Goal: Book appointment/travel/reservation

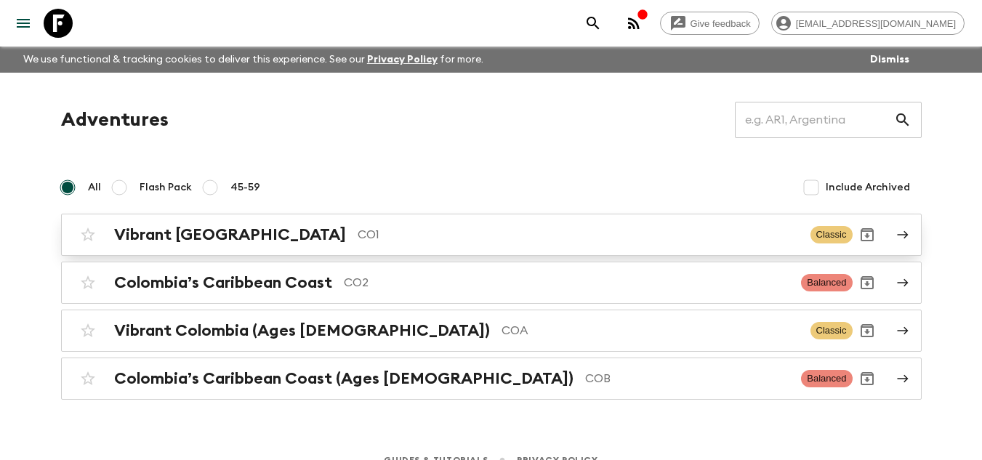
click at [201, 237] on h2 "Vibrant [GEOGRAPHIC_DATA]" at bounding box center [230, 234] width 232 height 19
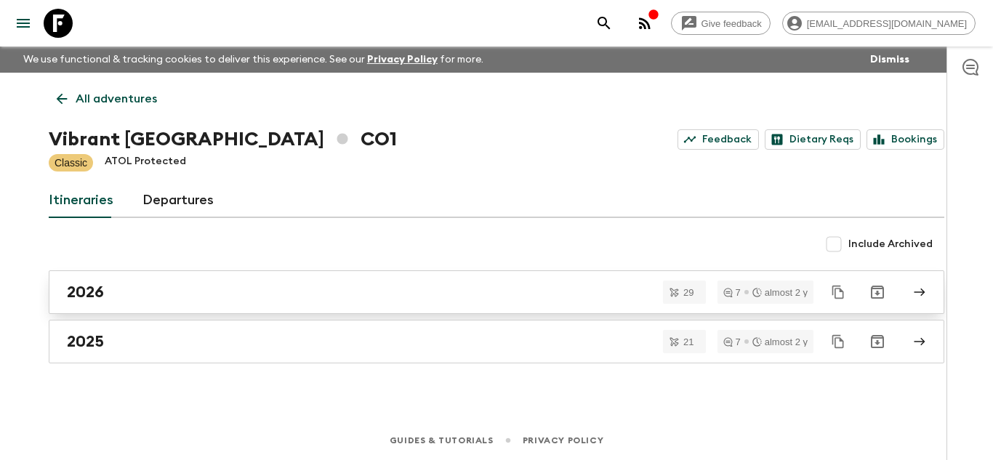
click at [89, 287] on h2 "2026" at bounding box center [85, 292] width 37 height 19
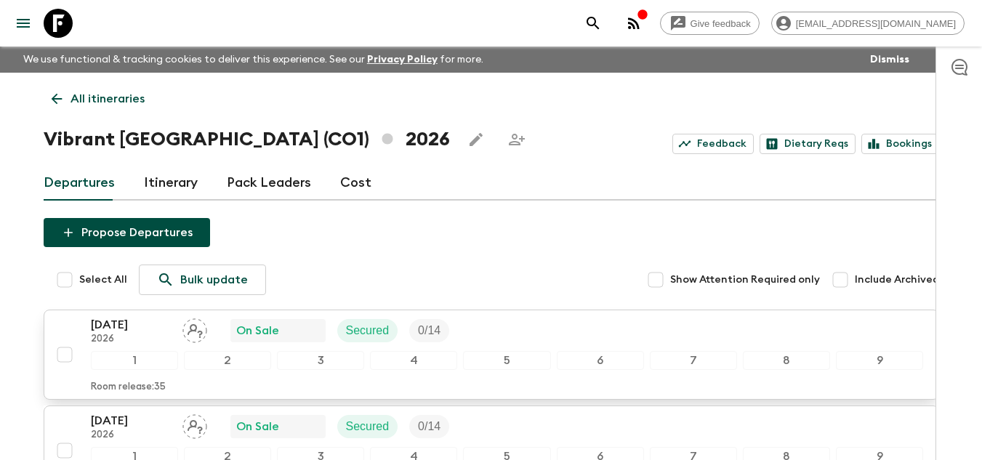
click at [125, 323] on p "[DATE]" at bounding box center [131, 324] width 80 height 17
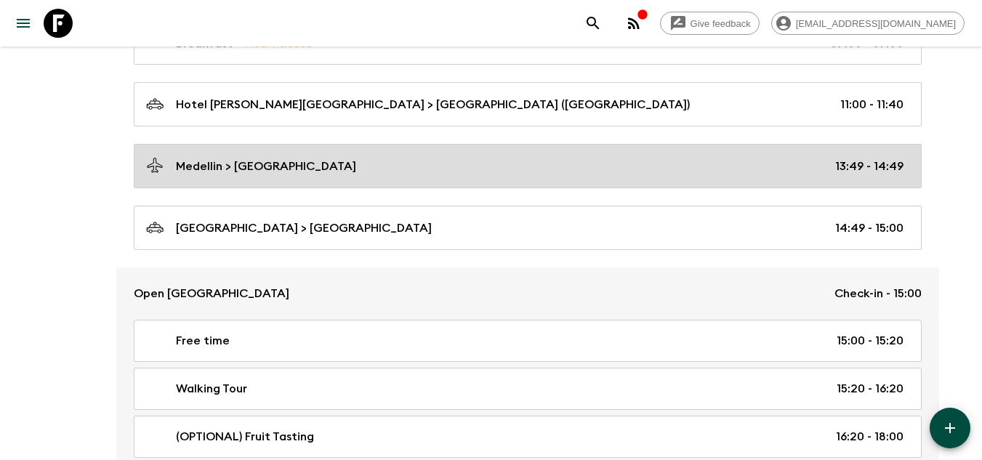
scroll to position [2439, 0]
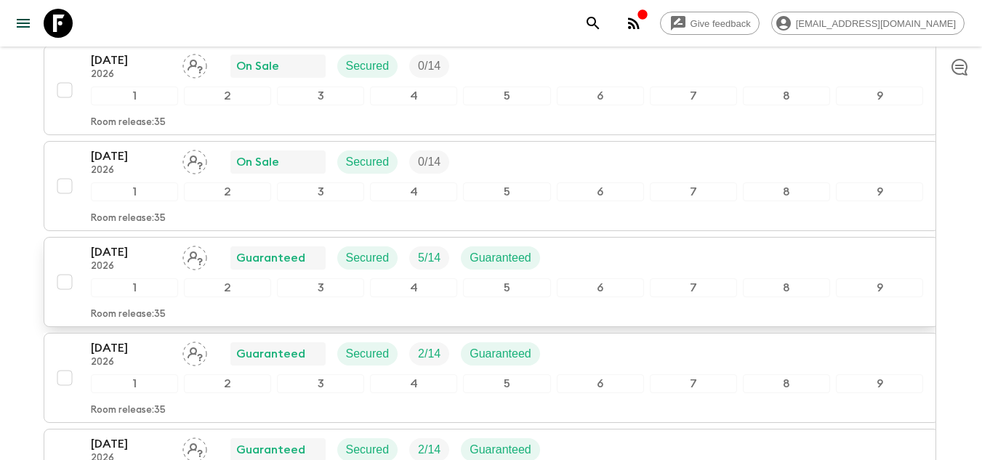
scroll to position [291, 0]
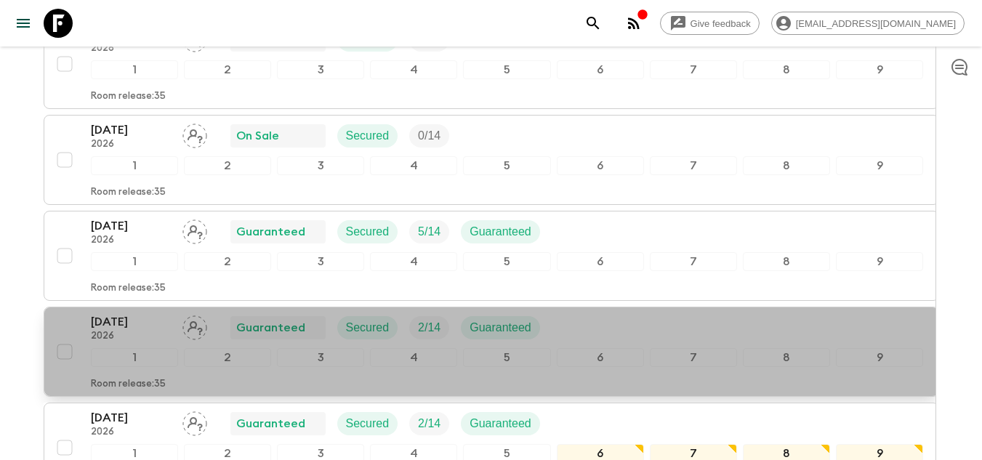
drag, startPoint x: 86, startPoint y: 321, endPoint x: 153, endPoint y: 319, distance: 66.9
click at [153, 319] on div "[DATE] 2026 Guaranteed Secured 2 / 14 Guaranteed 1 2 3 4 5 6 7 8 9 Room release…" at bounding box center [486, 351] width 873 height 77
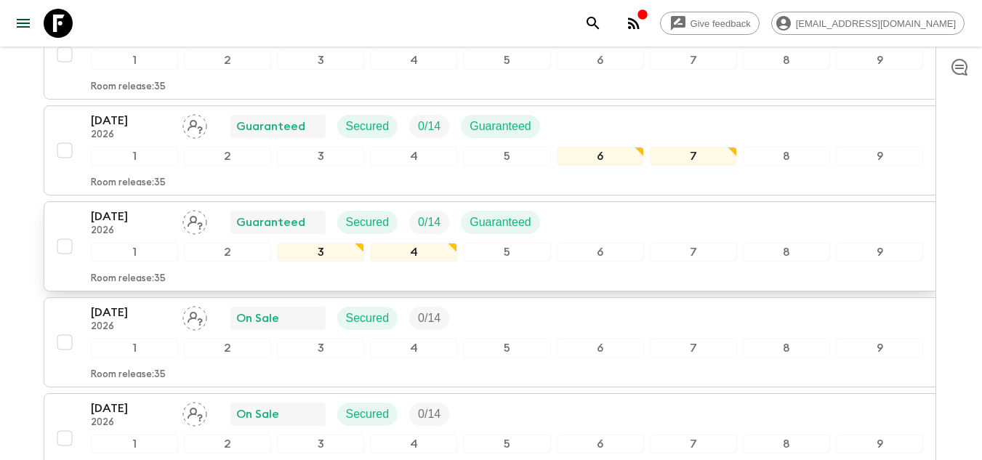
scroll to position [2675, 0]
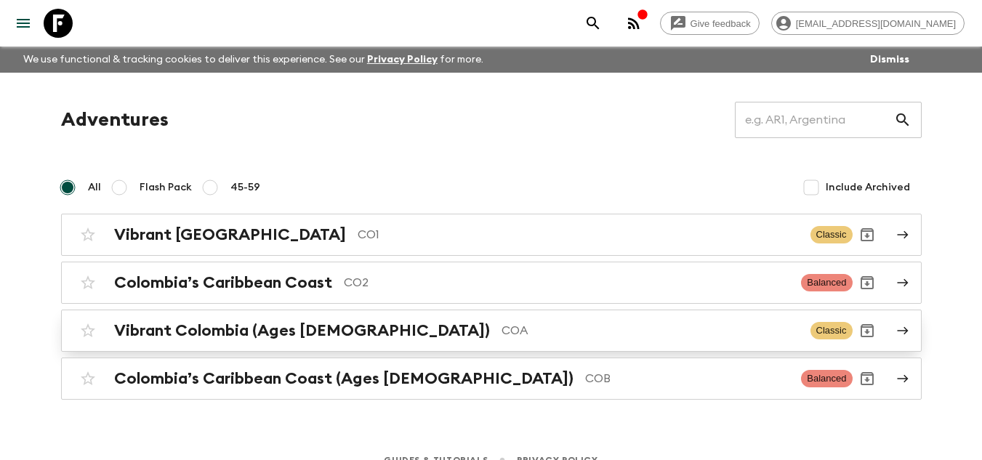
click at [251, 332] on h2 "Vibrant Colombia (Ages [DEMOGRAPHIC_DATA])" at bounding box center [302, 330] width 376 height 19
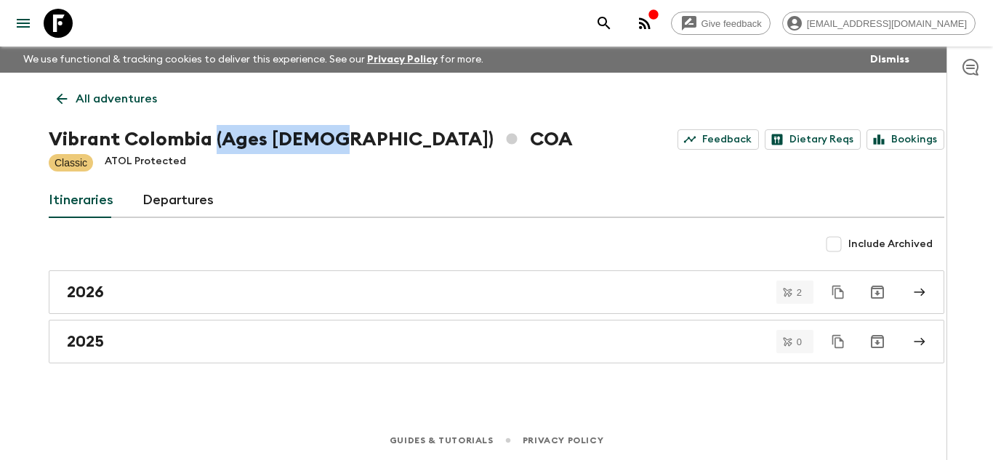
drag, startPoint x: 212, startPoint y: 142, endPoint x: 327, endPoint y: 135, distance: 115.0
click at [327, 135] on h1 "Vibrant Colombia (Ages [DEMOGRAPHIC_DATA]) COA" at bounding box center [311, 139] width 524 height 29
copy h1 "(Ages [DEMOGRAPHIC_DATA])"
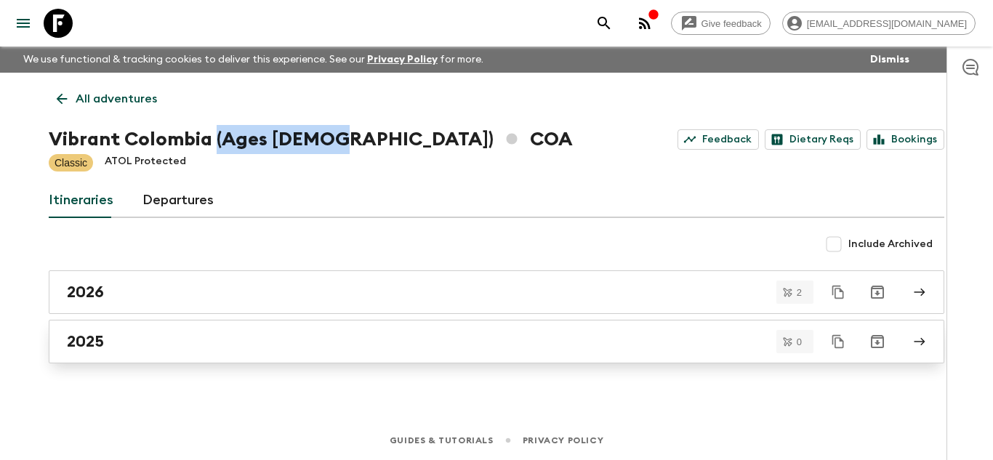
click at [86, 347] on h2 "2025" at bounding box center [85, 341] width 37 height 19
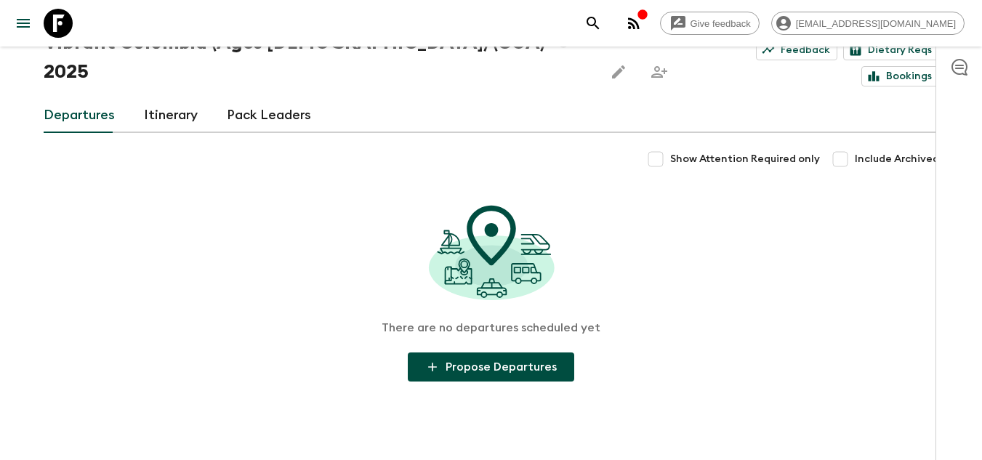
scroll to position [98, 0]
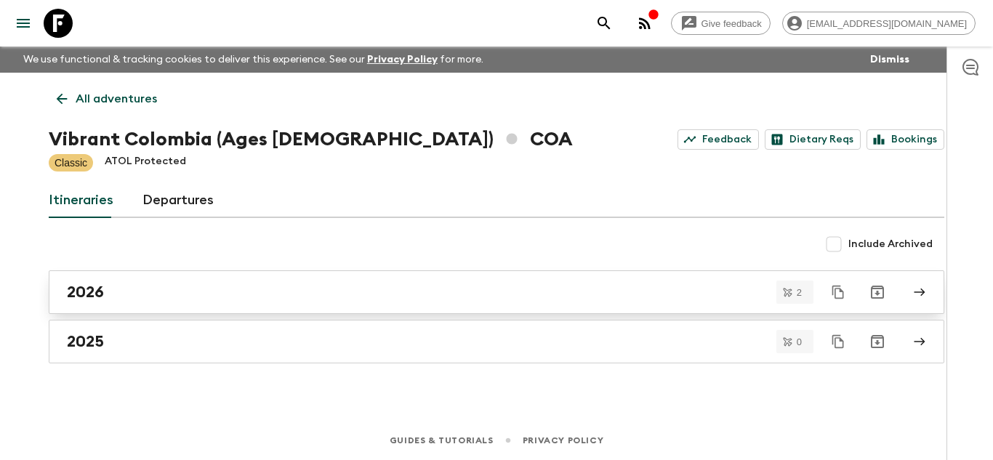
click at [122, 289] on div "2026" at bounding box center [482, 292] width 831 height 19
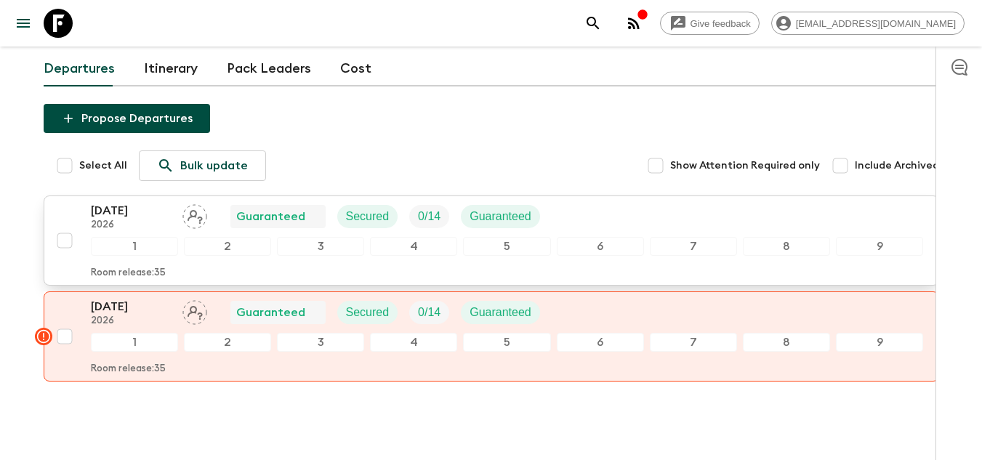
scroll to position [145, 0]
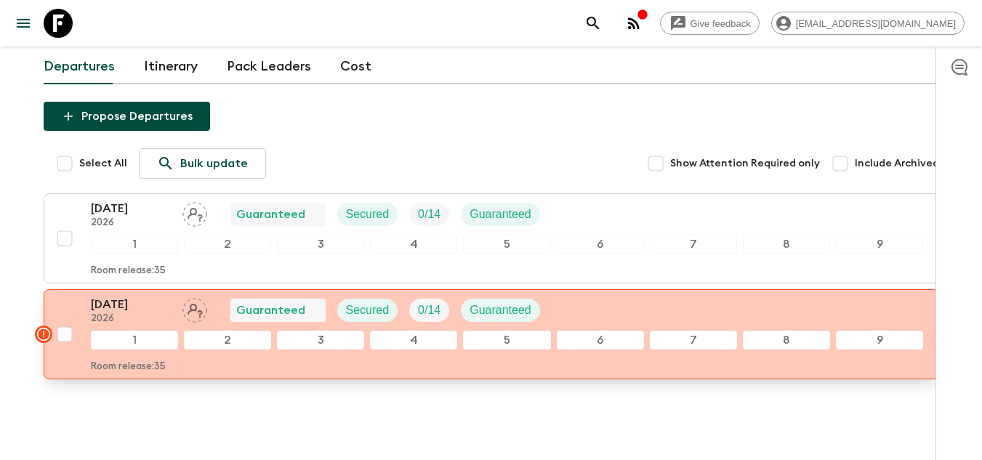
click at [47, 326] on rect "button" at bounding box center [43, 334] width 17 height 17
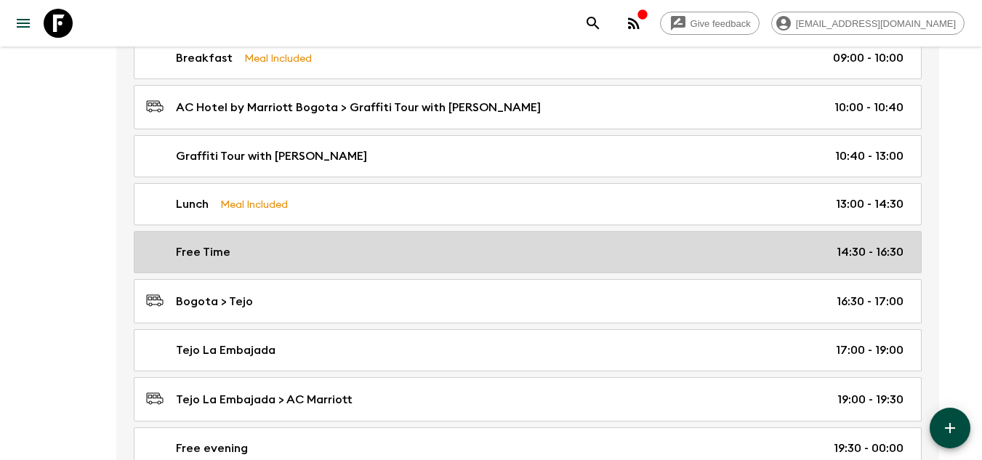
scroll to position [581, 0]
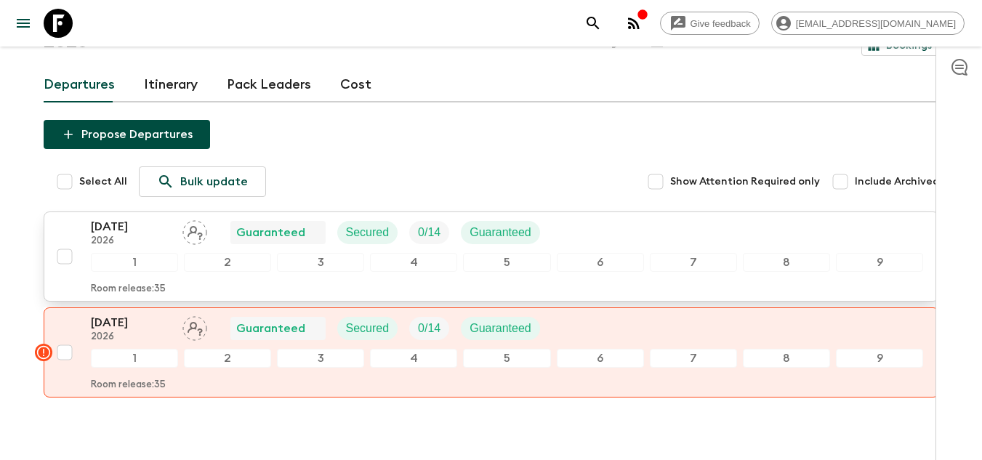
scroll to position [95, 0]
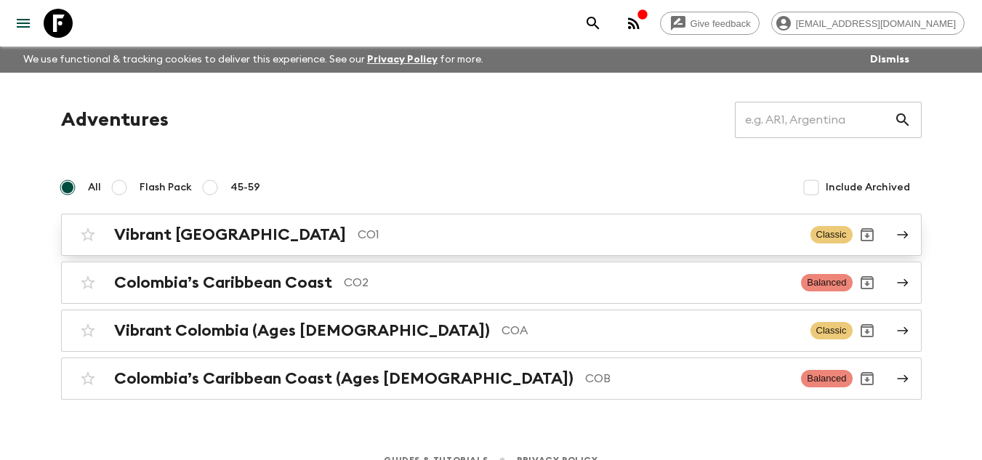
click at [211, 241] on h2 "Vibrant [GEOGRAPHIC_DATA]" at bounding box center [230, 234] width 232 height 19
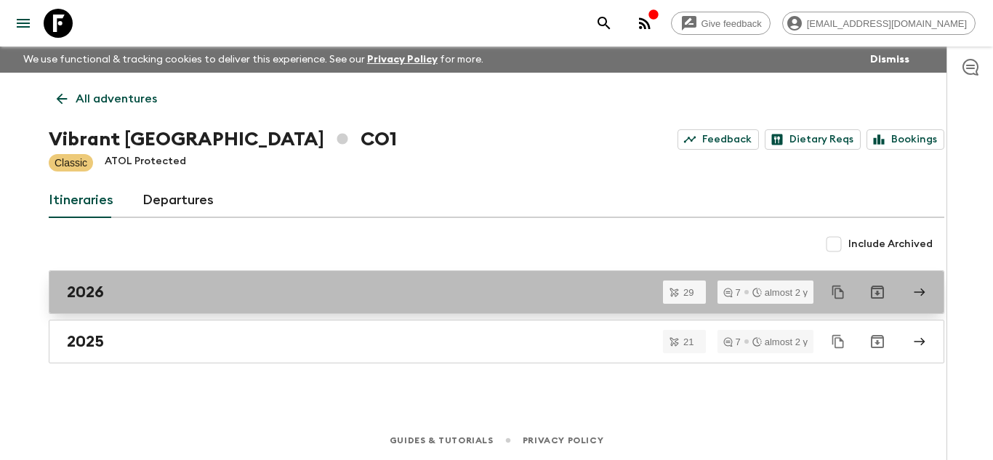
click at [121, 286] on div "2026" at bounding box center [482, 292] width 831 height 19
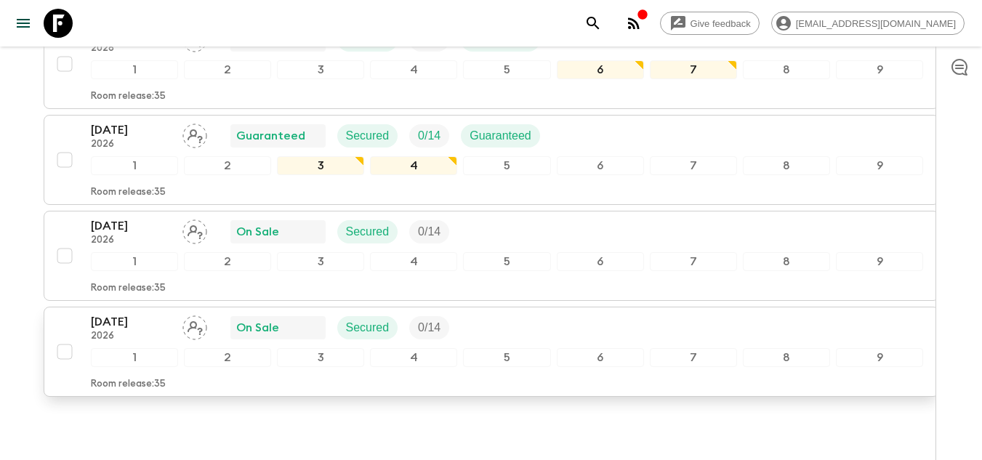
scroll to position [2758, 0]
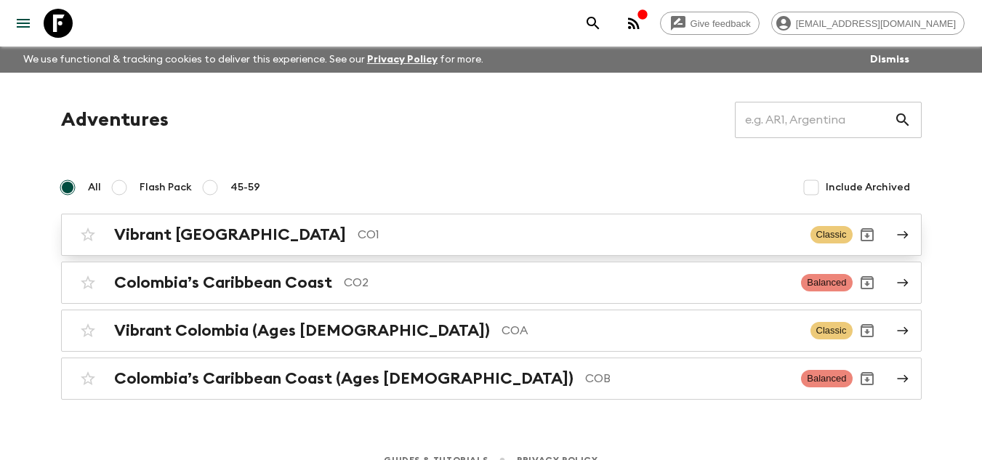
click at [114, 232] on h2 "Vibrant [GEOGRAPHIC_DATA]" at bounding box center [230, 234] width 232 height 19
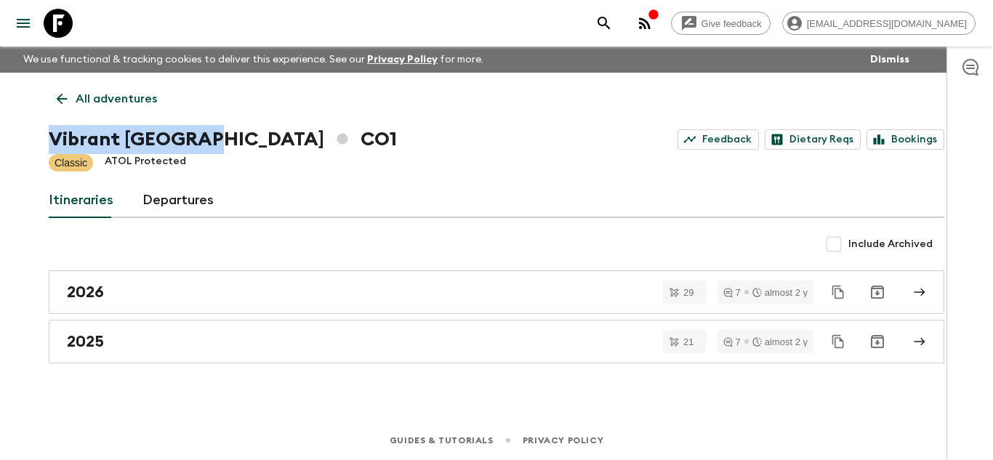
drag, startPoint x: 52, startPoint y: 137, endPoint x: 210, endPoint y: 135, distance: 157.7
click at [210, 135] on h1 "Vibrant Colombia CO1" at bounding box center [223, 139] width 348 height 29
copy h1 "Vibrant [GEOGRAPHIC_DATA]"
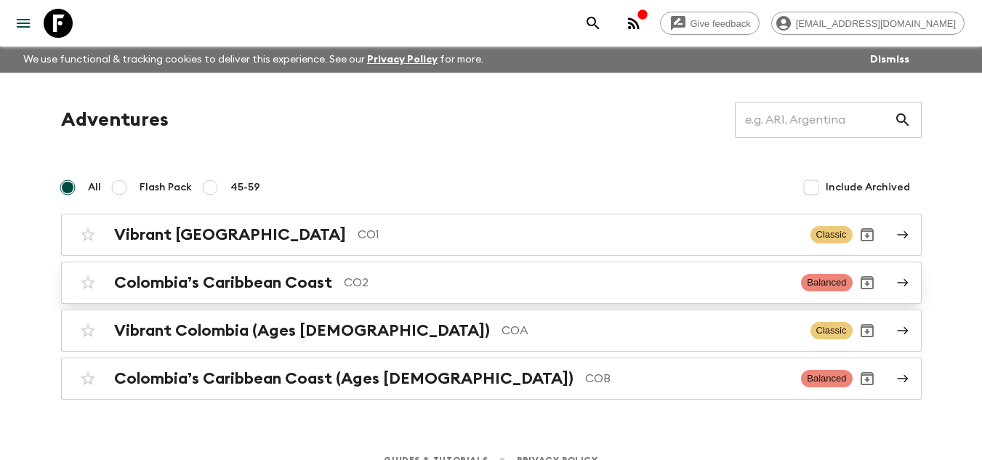
click at [147, 290] on h2 "Colombia’s Caribbean Coast" at bounding box center [223, 282] width 218 height 19
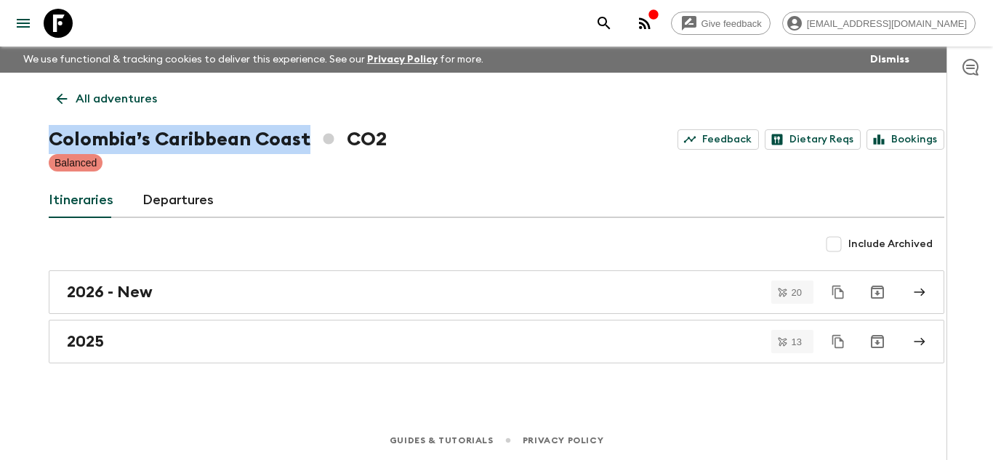
drag, startPoint x: 52, startPoint y: 138, endPoint x: 304, endPoint y: 128, distance: 253.1
click at [304, 128] on h1 "Colombia’s Caribbean Coast CO2" at bounding box center [218, 139] width 338 height 29
copy h1 "Colombia’s Caribbean Coast"
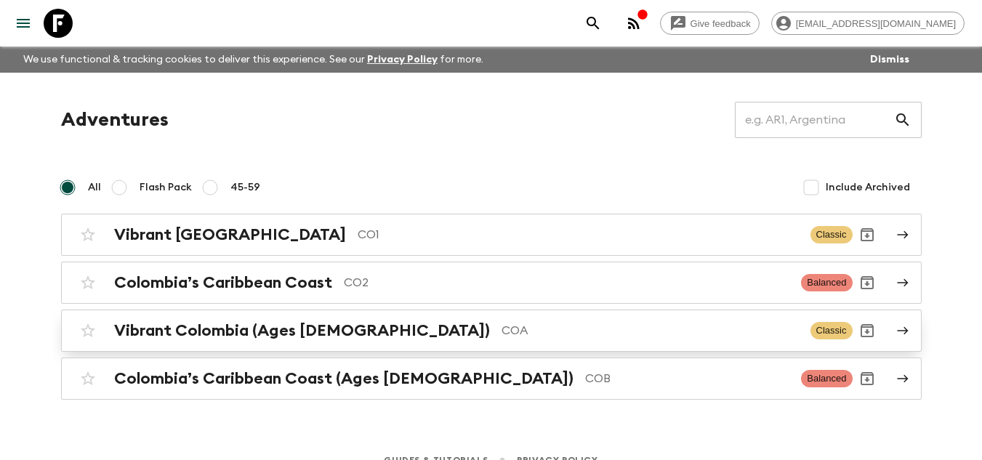
click at [206, 340] on div "Vibrant Colombia (Ages [DEMOGRAPHIC_DATA]) COA Classic" at bounding box center [462, 330] width 779 height 29
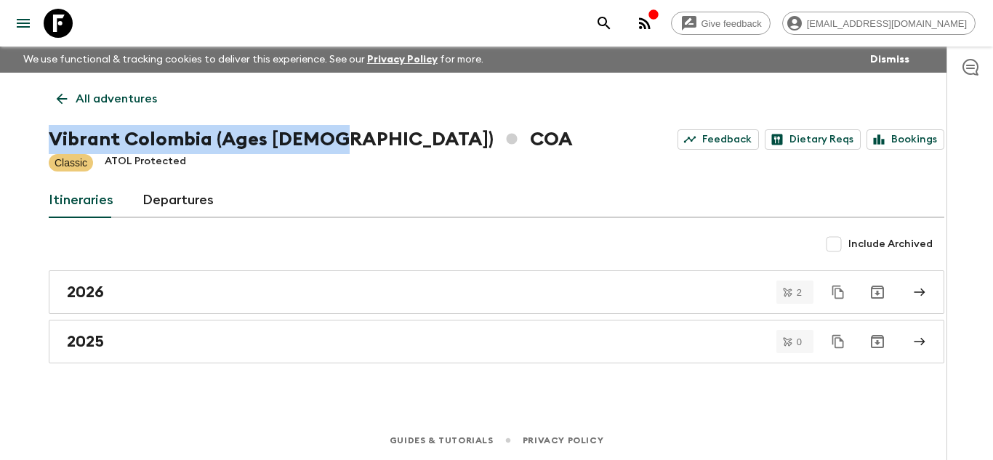
drag, startPoint x: 49, startPoint y: 137, endPoint x: 331, endPoint y: 140, distance: 282.0
click at [331, 140] on h1 "Vibrant Colombia (Ages [DEMOGRAPHIC_DATA]) COA" at bounding box center [311, 139] width 524 height 29
copy h1 "Vibrant Colombia (Ages [DEMOGRAPHIC_DATA])"
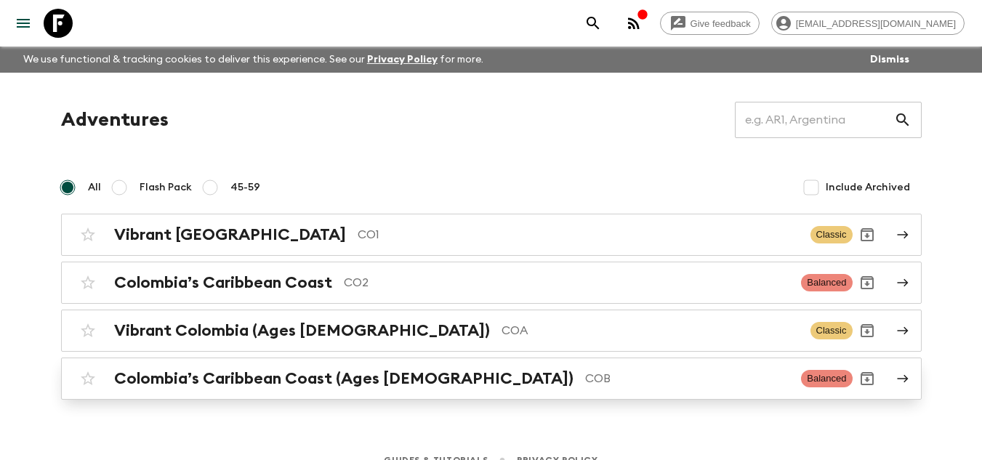
click at [182, 374] on h2 "Colombia’s Caribbean Coast (Ages [DEMOGRAPHIC_DATA])" at bounding box center [343, 378] width 459 height 19
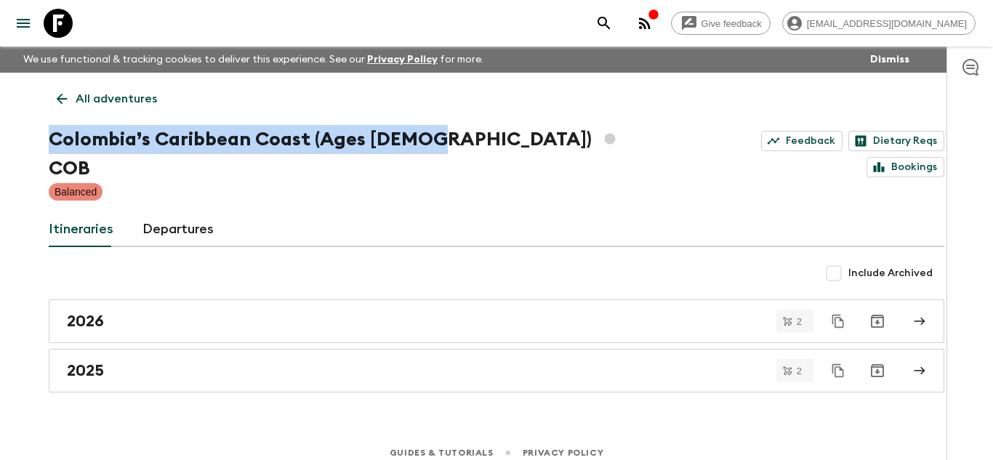
drag, startPoint x: 49, startPoint y: 142, endPoint x: 429, endPoint y: 142, distance: 380.0
click at [429, 142] on h1 "Colombia’s Caribbean Coast (Ages [DEMOGRAPHIC_DATA]) COB" at bounding box center [358, 154] width 618 height 58
copy h1 "Colombia’s Caribbean Coast (Ages [DEMOGRAPHIC_DATA])"
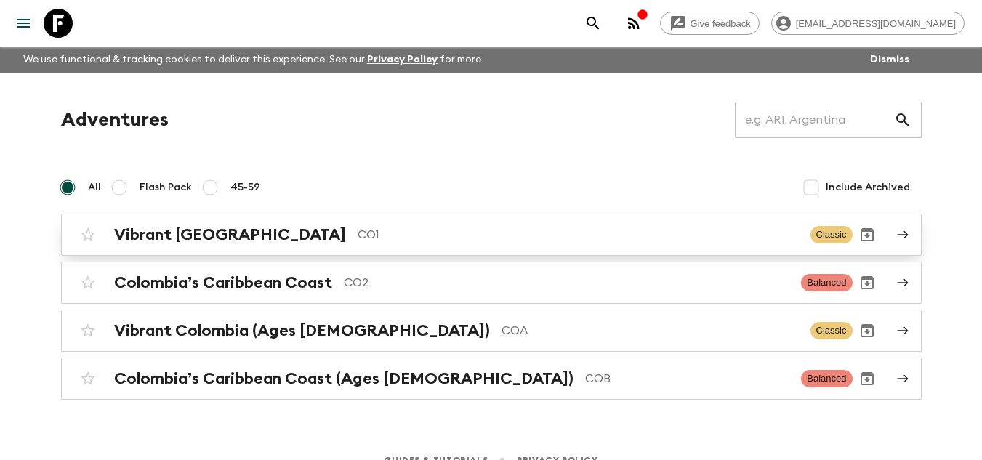
click at [211, 243] on h2 "Vibrant [GEOGRAPHIC_DATA]" at bounding box center [230, 234] width 232 height 19
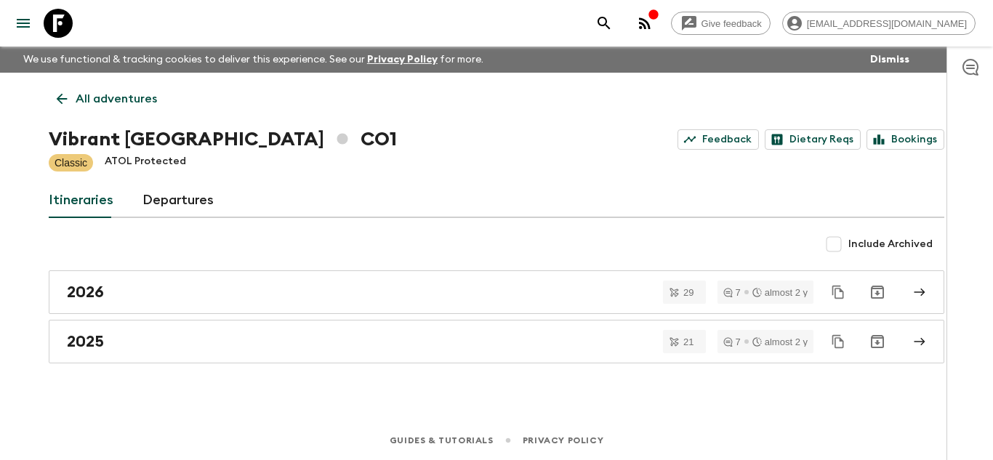
click at [17, 23] on icon "menu" at bounding box center [23, 23] width 13 height 9
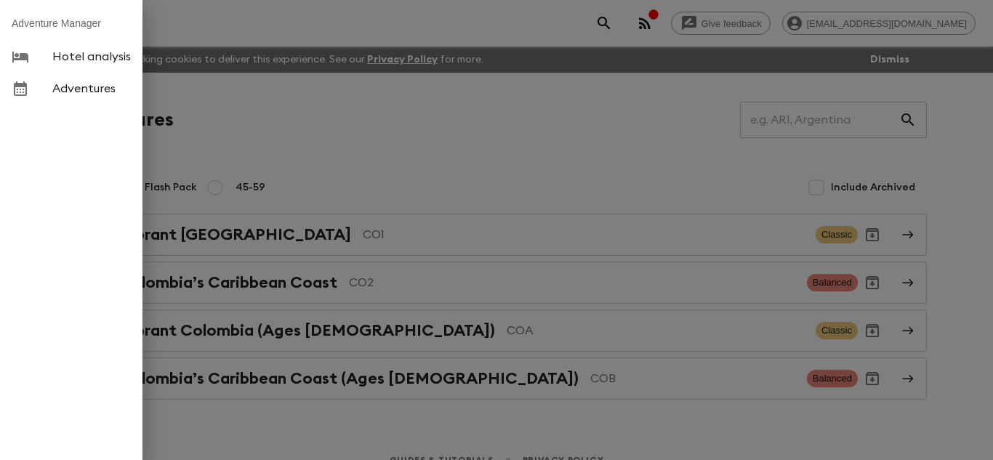
click at [581, 428] on div at bounding box center [496, 230] width 993 height 460
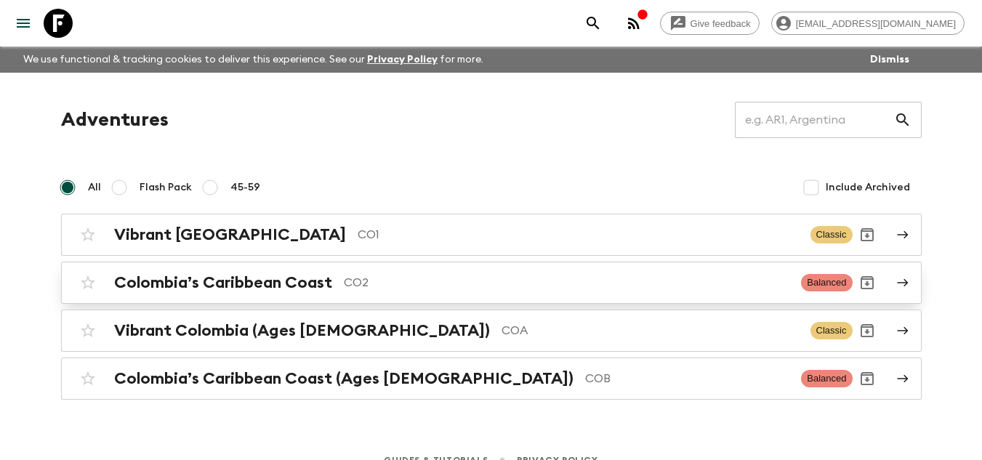
click at [185, 279] on h2 "Colombia’s Caribbean Coast" at bounding box center [223, 282] width 218 height 19
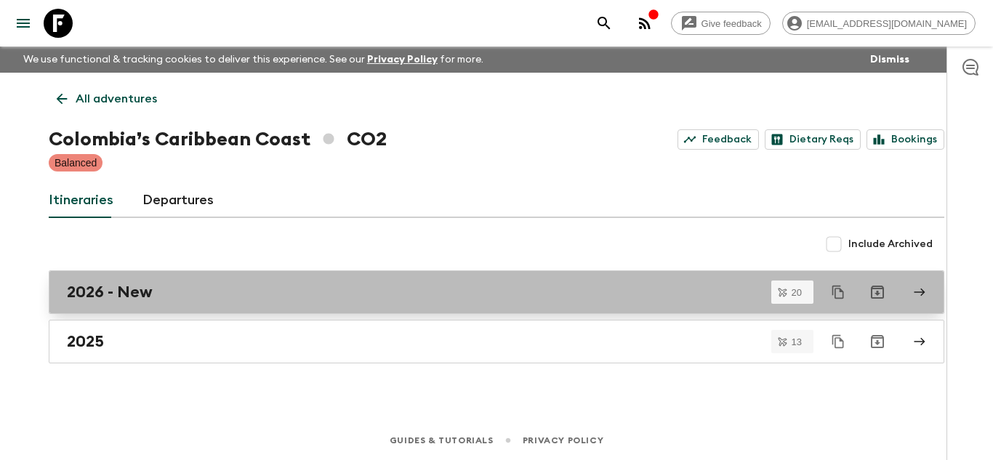
click at [118, 296] on h2 "2026 - New" at bounding box center [110, 292] width 86 height 19
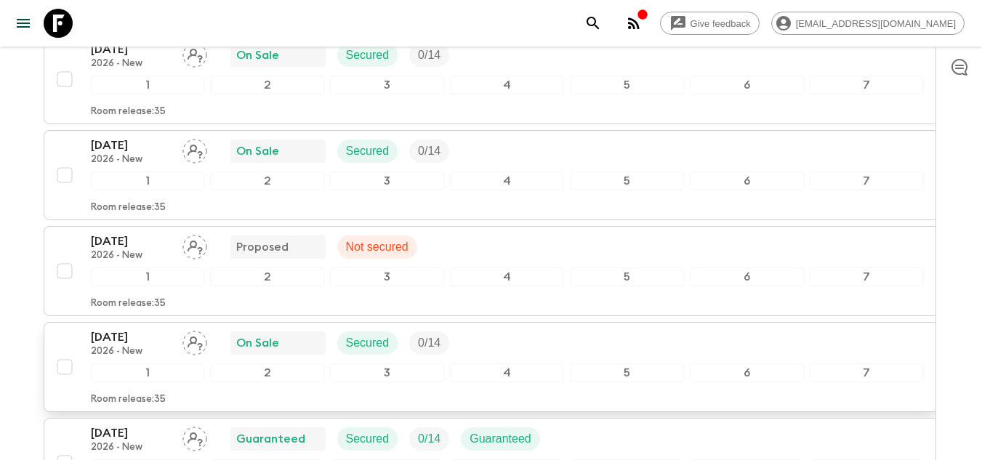
scroll to position [1017, 0]
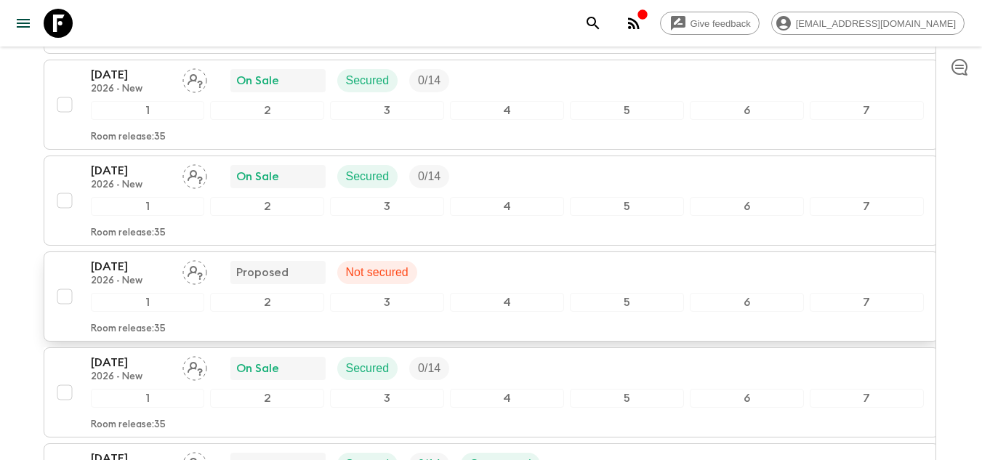
click at [376, 277] on p "Not secured" at bounding box center [377, 272] width 62 height 17
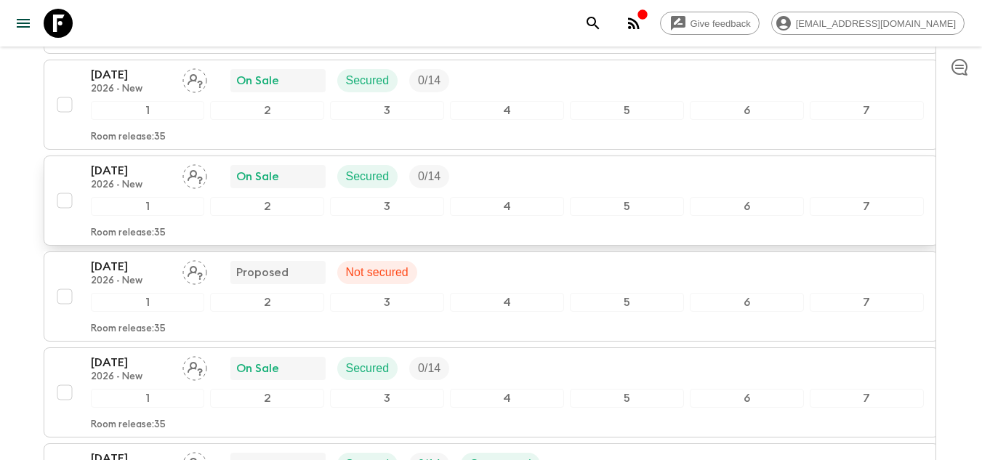
click at [366, 179] on p "Secured" at bounding box center [368, 176] width 44 height 17
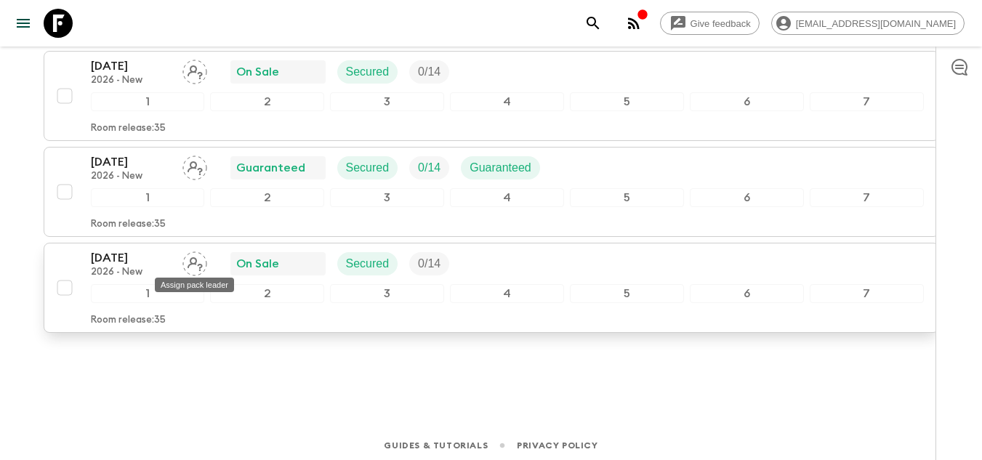
scroll to position [1894, 0]
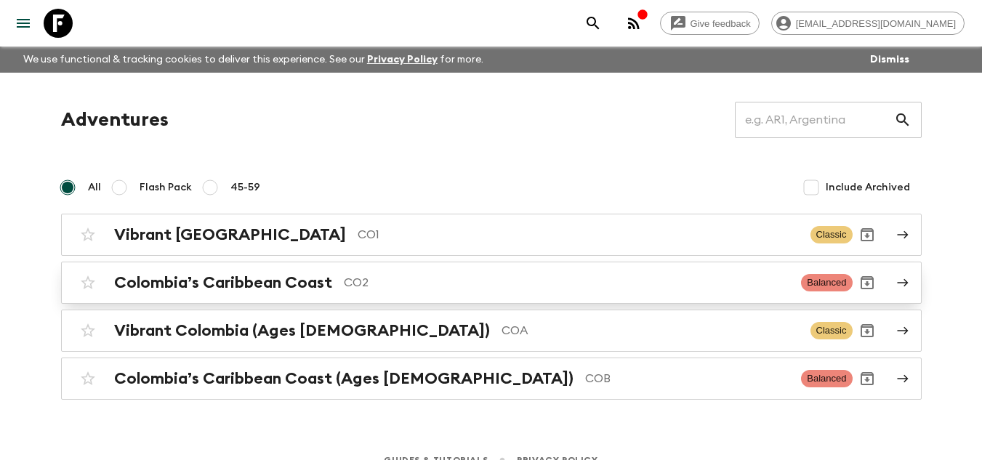
click at [193, 285] on h2 "Colombia’s Caribbean Coast" at bounding box center [223, 282] width 218 height 19
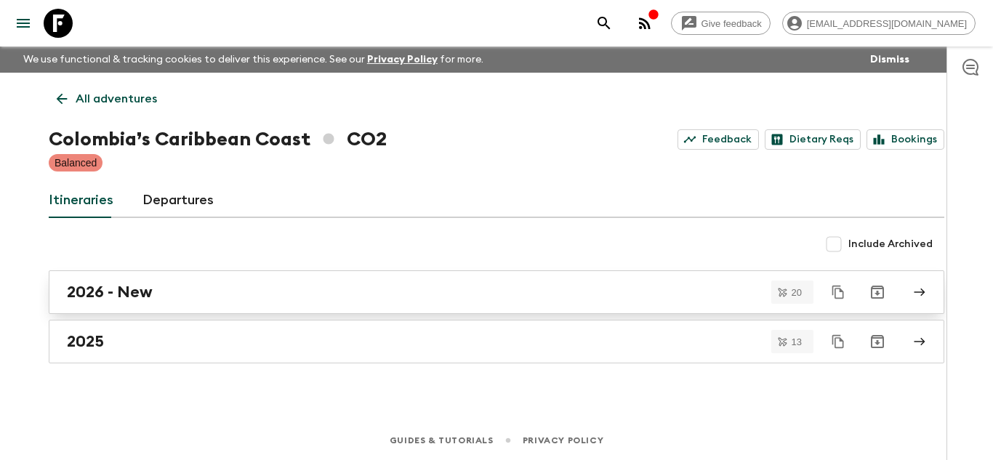
click at [183, 283] on div "2026 - New" at bounding box center [482, 292] width 831 height 19
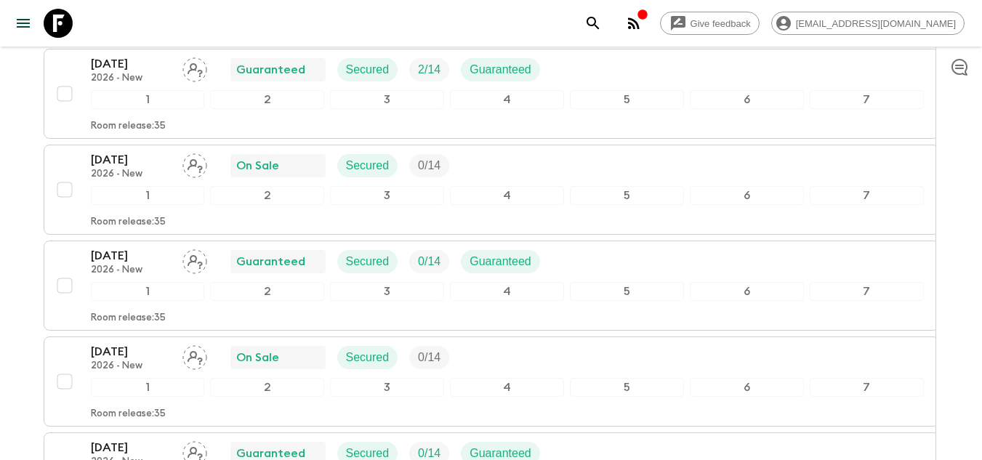
scroll to position [1578, 0]
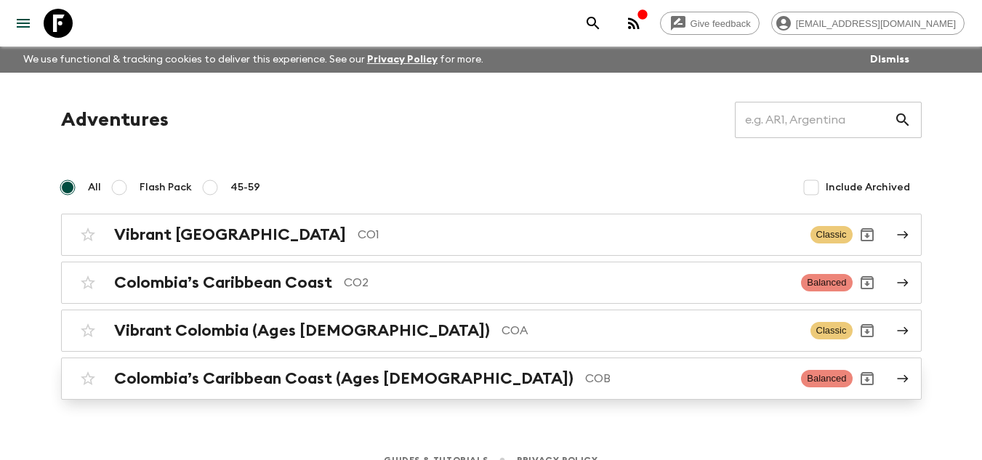
click at [249, 378] on h2 "Colombia’s Caribbean Coast (Ages [DEMOGRAPHIC_DATA])" at bounding box center [343, 378] width 459 height 19
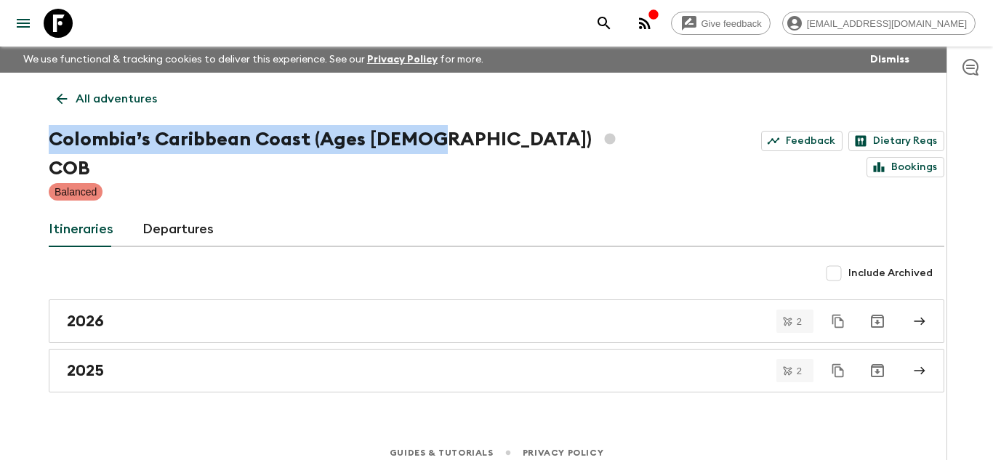
drag, startPoint x: 49, startPoint y: 138, endPoint x: 424, endPoint y: 148, distance: 375.8
click at [424, 148] on h1 "Colombia’s Caribbean Coast (Ages [DEMOGRAPHIC_DATA]) COB" at bounding box center [358, 154] width 618 height 58
copy h1 "Colombia’s Caribbean Coast (Ages [DEMOGRAPHIC_DATA])"
click at [65, 299] on link "2026" at bounding box center [496, 321] width 895 height 44
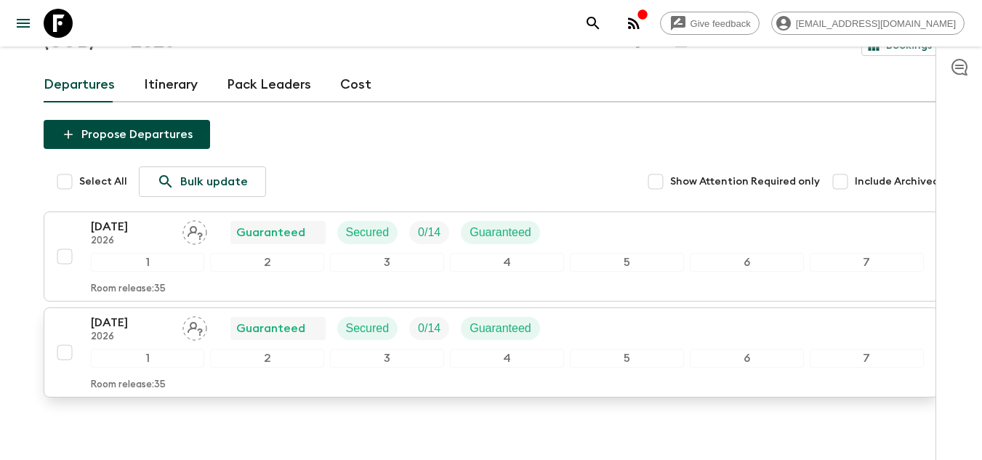
scroll to position [168, 0]
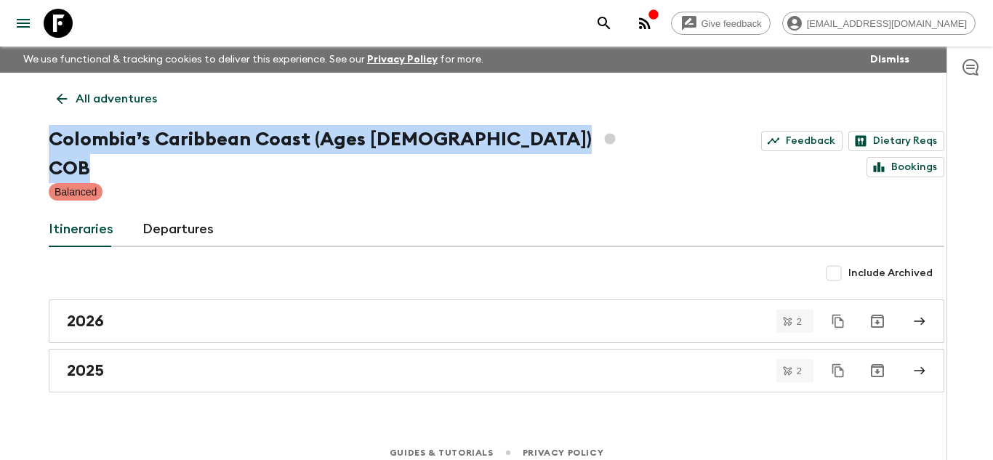
drag, startPoint x: 52, startPoint y: 142, endPoint x: 508, endPoint y: 150, distance: 455.7
click at [508, 150] on div "Colombia’s Caribbean Coast (Ages 45-59) COB Feedback Dietary Reqs Bookings" at bounding box center [496, 154] width 895 height 58
click at [311, 142] on h1 "Colombia’s Caribbean Coast (Ages [DEMOGRAPHIC_DATA]) COB" at bounding box center [358, 154] width 618 height 58
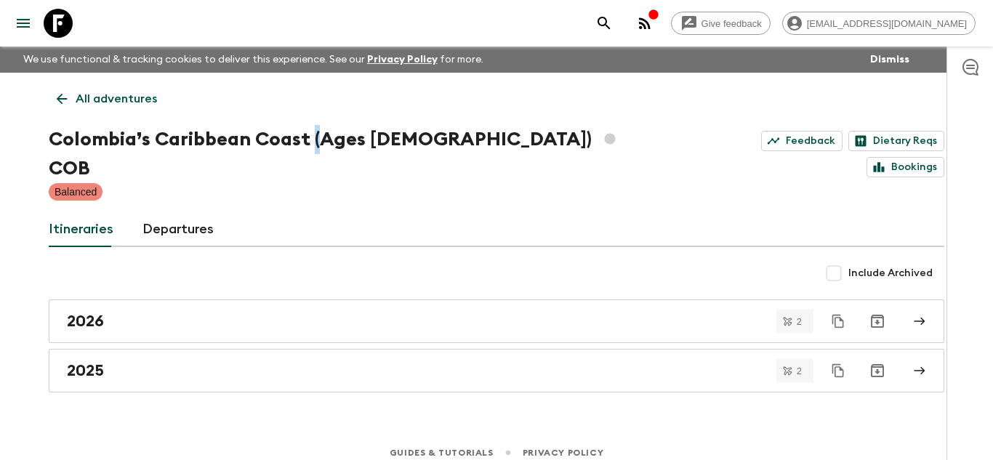
click at [311, 142] on h1 "Colombia’s Caribbean Coast (Ages [DEMOGRAPHIC_DATA]) COB" at bounding box center [358, 154] width 618 height 58
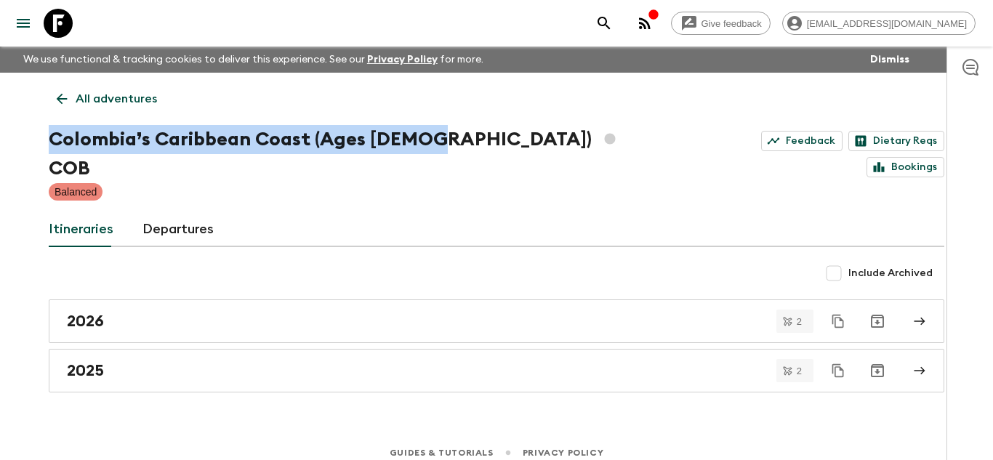
click at [311, 142] on h1 "Colombia’s Caribbean Coast (Ages [DEMOGRAPHIC_DATA]) COB" at bounding box center [358, 154] width 618 height 58
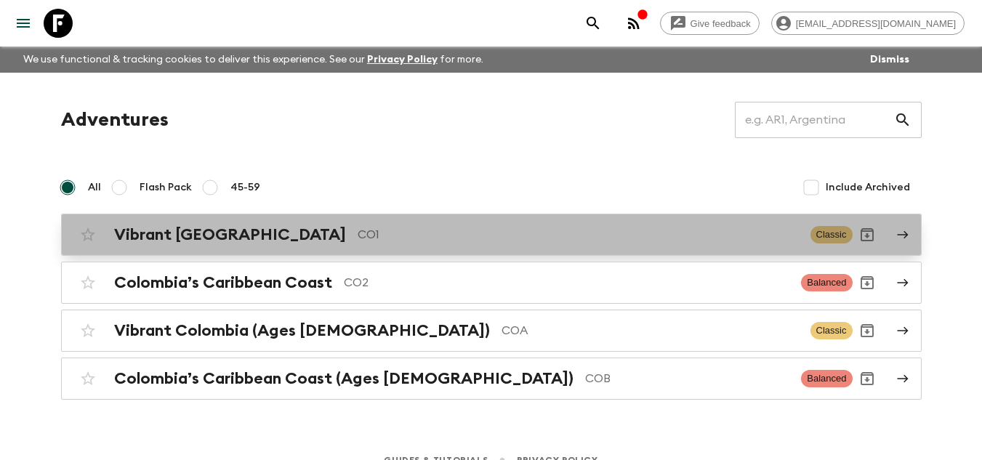
click at [161, 231] on h2 "Vibrant [GEOGRAPHIC_DATA]" at bounding box center [230, 234] width 232 height 19
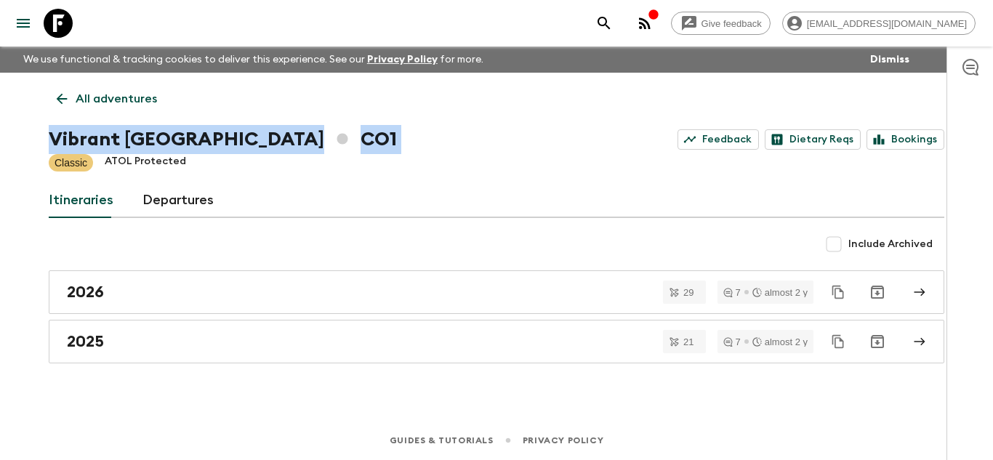
drag, startPoint x: 51, startPoint y: 142, endPoint x: 187, endPoint y: 138, distance: 136.7
click at [178, 136] on h1 "Vibrant Colombia CO1" at bounding box center [223, 139] width 348 height 29
click at [187, 138] on h1 "Vibrant Colombia CO1" at bounding box center [223, 139] width 348 height 29
click at [186, 140] on h1 "Vibrant Colombia CO1" at bounding box center [223, 139] width 348 height 29
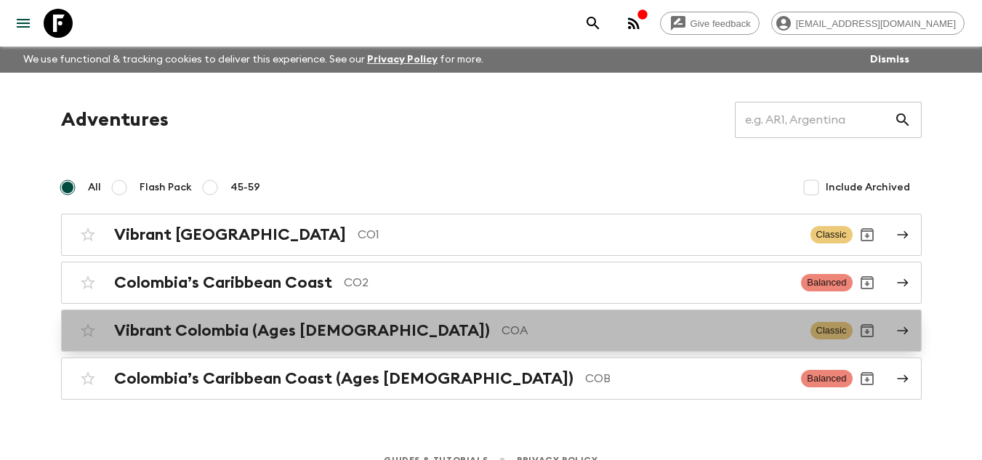
click at [217, 326] on h2 "Vibrant Colombia (Ages [DEMOGRAPHIC_DATA])" at bounding box center [302, 330] width 376 height 19
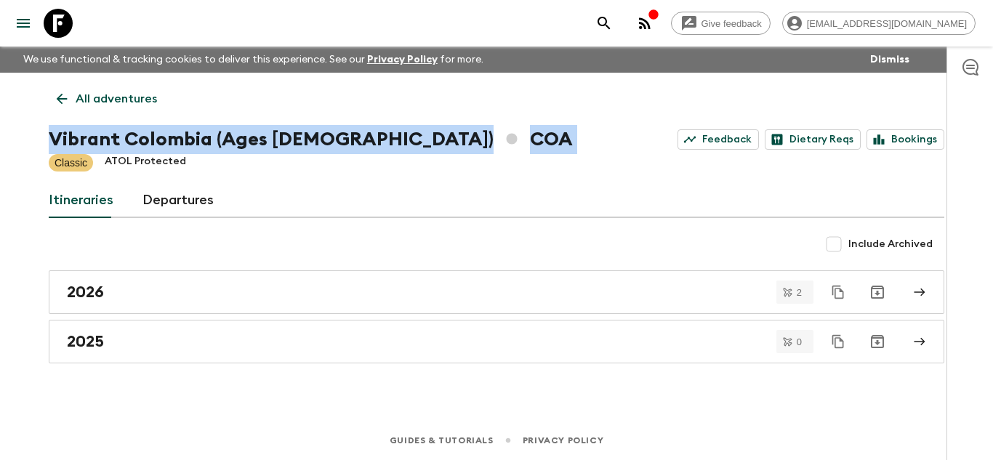
drag, startPoint x: 52, startPoint y: 141, endPoint x: 299, endPoint y: 147, distance: 247.1
click at [298, 142] on h1 "Vibrant Colombia (Ages [DEMOGRAPHIC_DATA]) COA" at bounding box center [311, 139] width 524 height 29
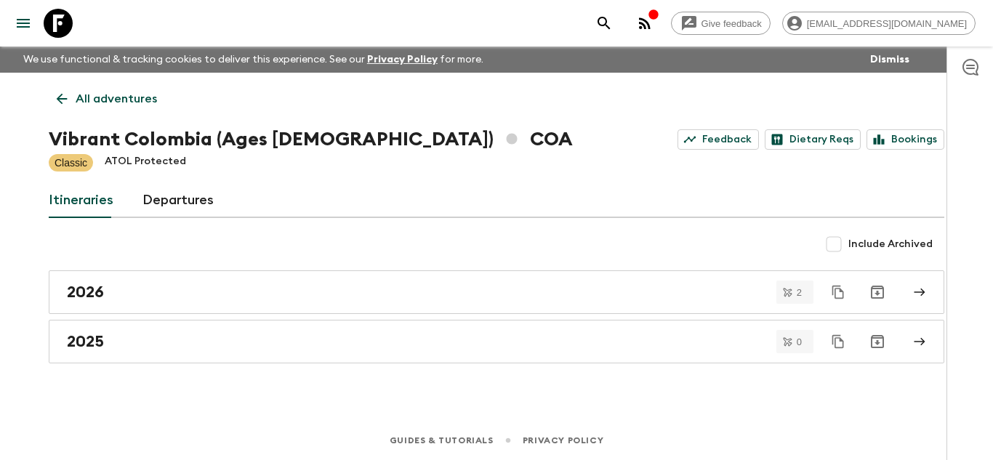
drag, startPoint x: 300, startPoint y: 163, endPoint x: 317, endPoint y: 148, distance: 22.6
click at [301, 163] on div "Classic ATOL Protected" at bounding box center [496, 162] width 895 height 17
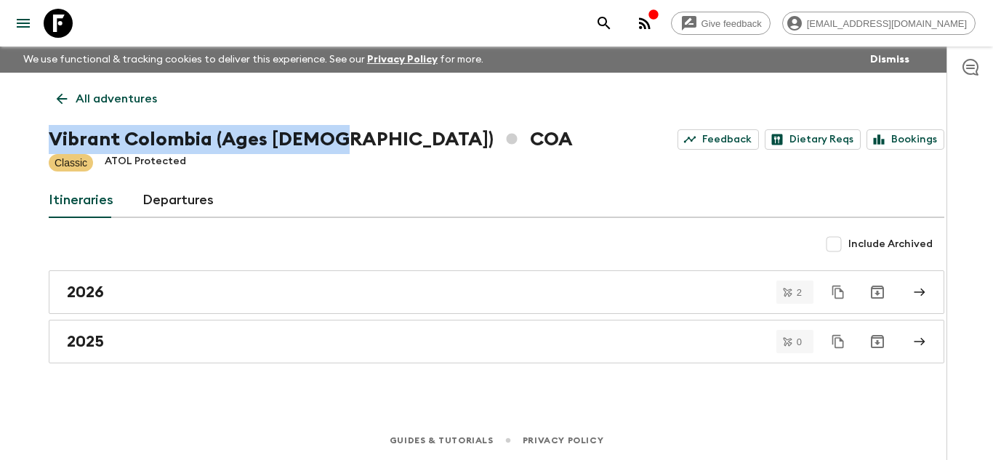
drag, startPoint x: 326, startPoint y: 141, endPoint x: 64, endPoint y: 121, distance: 262.4
click at [64, 121] on div "All adventures Vibrant Colombia (Ages 45-59) COA Feedback Dietary Reqs Bookings…" at bounding box center [496, 226] width 930 height 307
copy h1 "Vibrant Colombia (Ages [DEMOGRAPHIC_DATA])"
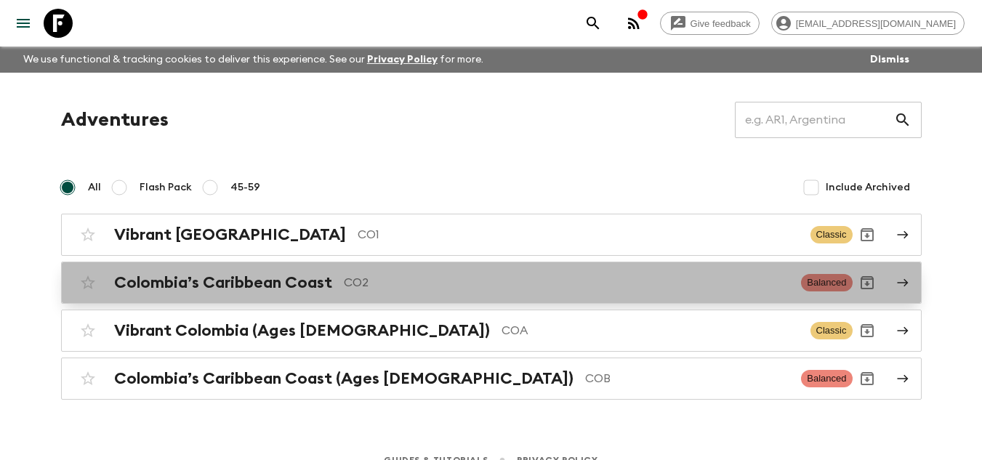
click at [185, 289] on h2 "Colombia’s Caribbean Coast" at bounding box center [223, 282] width 218 height 19
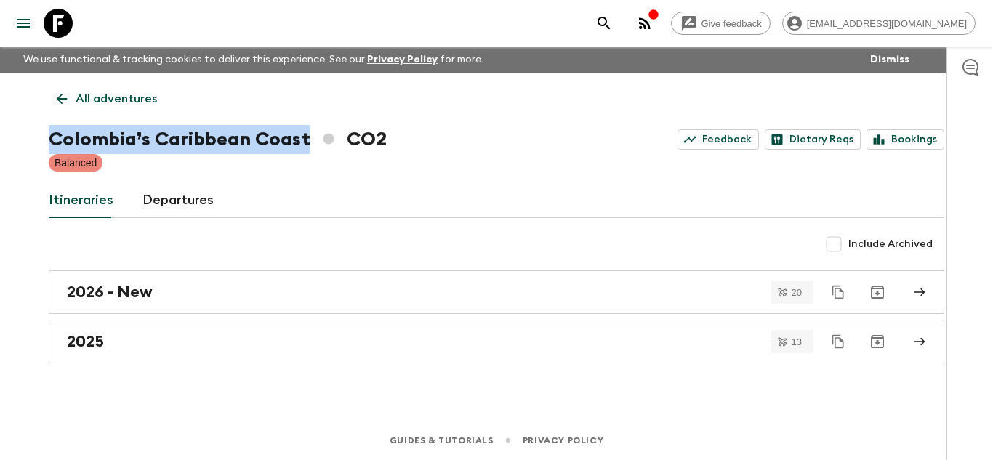
drag, startPoint x: 51, startPoint y: 138, endPoint x: 307, endPoint y: 140, distance: 256.5
click at [307, 140] on h1 "Colombia’s Caribbean Coast CO2" at bounding box center [218, 139] width 338 height 29
copy h1 "Colombia’s Caribbean Coast"
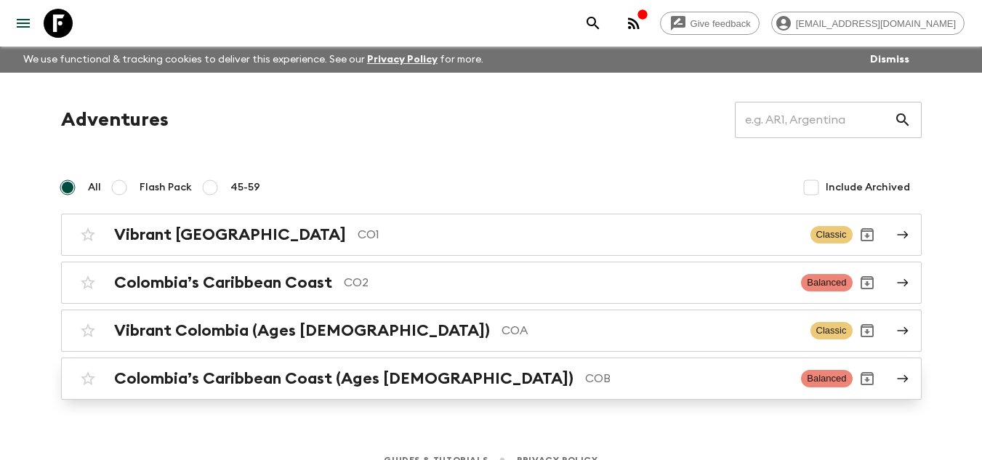
click at [312, 378] on h2 "Colombia’s Caribbean Coast (Ages [DEMOGRAPHIC_DATA])" at bounding box center [343, 378] width 459 height 19
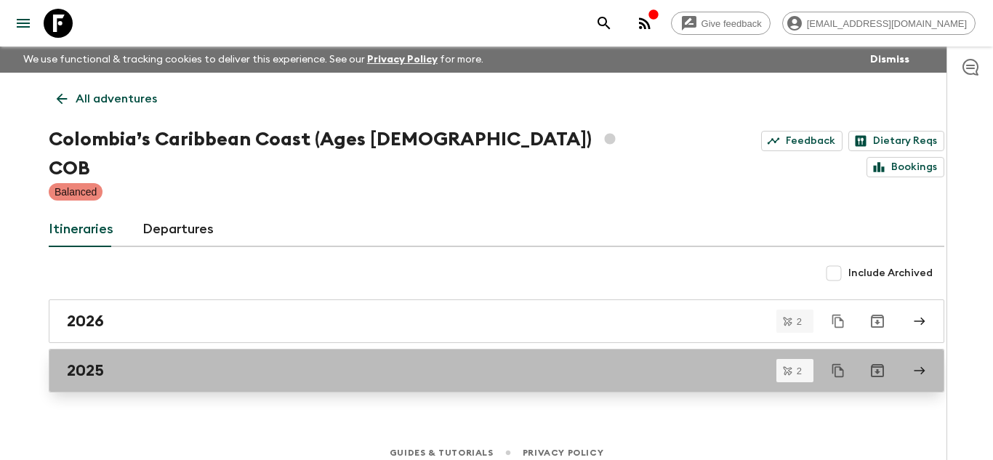
click at [91, 361] on h2 "2025" at bounding box center [85, 370] width 37 height 19
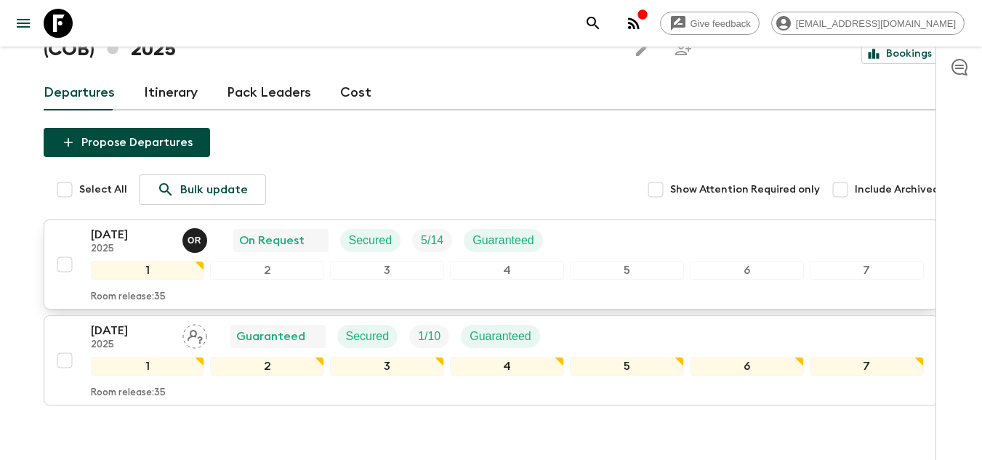
scroll to position [23, 0]
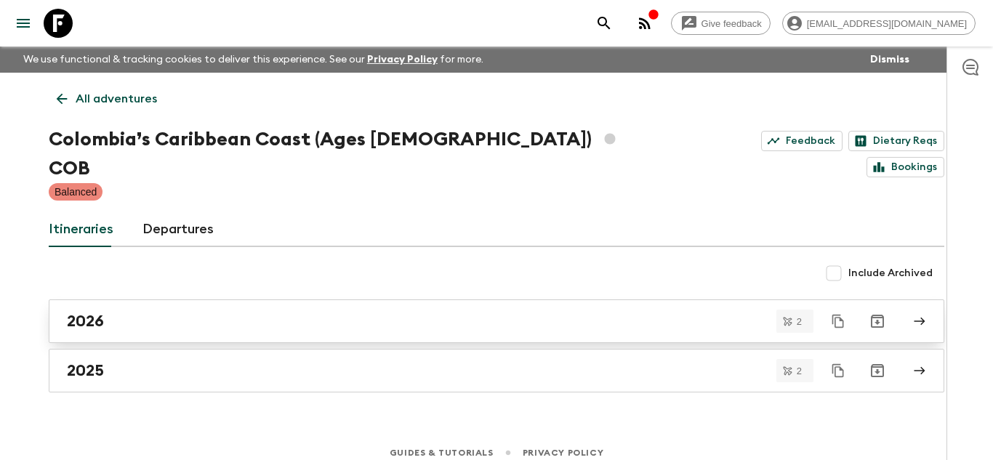
click at [70, 312] on h2 "2026" at bounding box center [85, 321] width 37 height 19
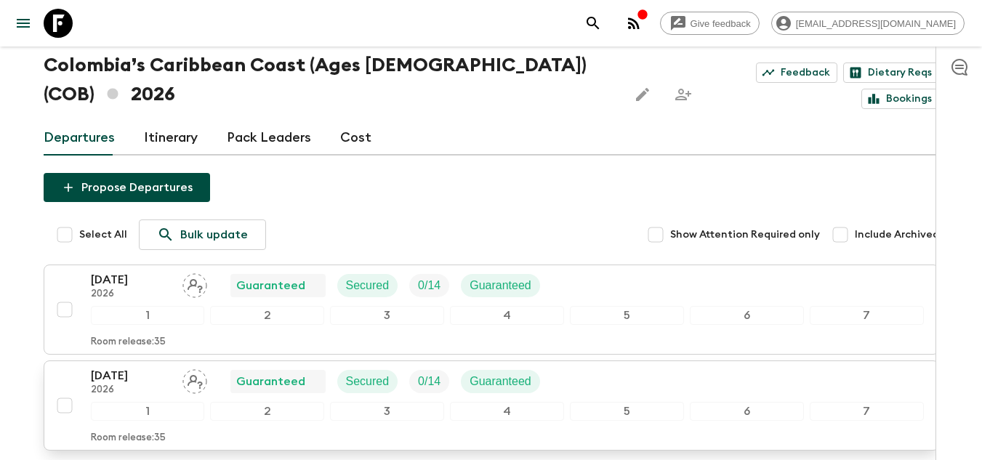
scroll to position [145, 0]
